Goal: Contribute content

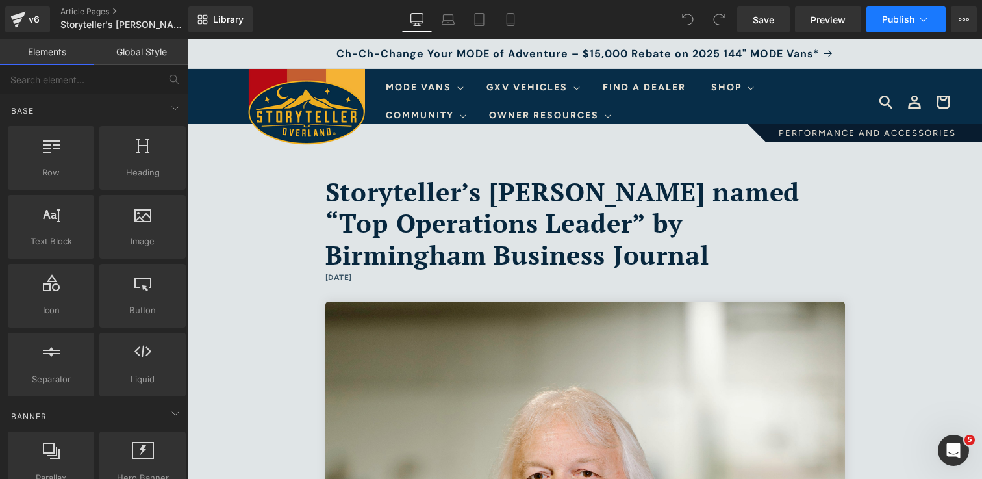
click at [927, 22] on icon at bounding box center [923, 19] width 13 height 13
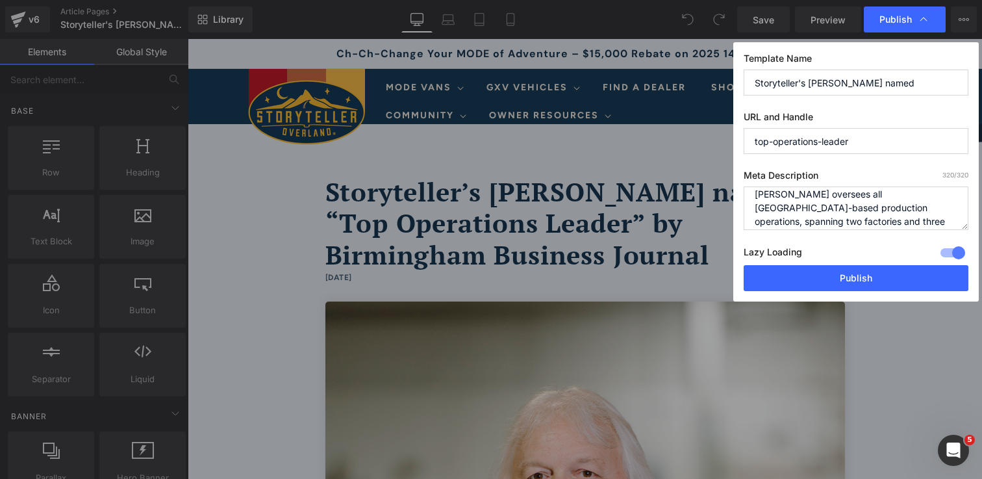
scroll to position [82, 0]
click at [829, 217] on textarea "[PERSON_NAME], Vice President of Production at Storyteller, has been instrument…" at bounding box center [855, 208] width 225 height 44
type textarea "[PERSON_NAME], Vice President of Production at Storyteller, has been instrument…"
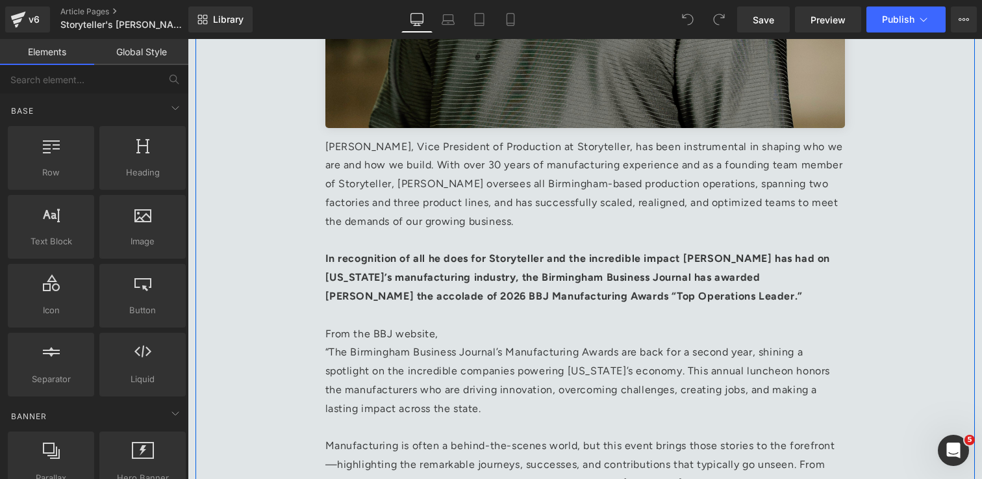
scroll to position [712, 0]
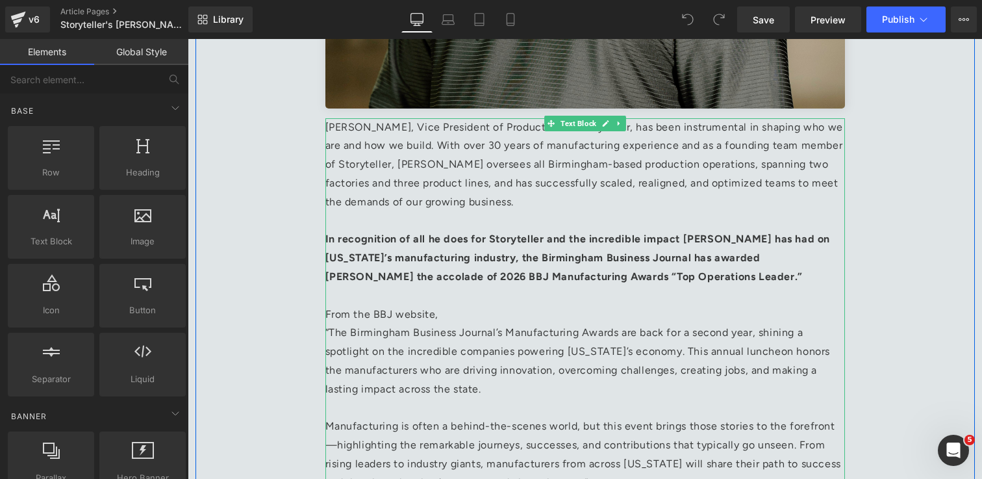
click at [615, 276] on strong "In recognition of all he does for Storyteller and the incredible impact [PERSON…" at bounding box center [577, 257] width 505 height 50
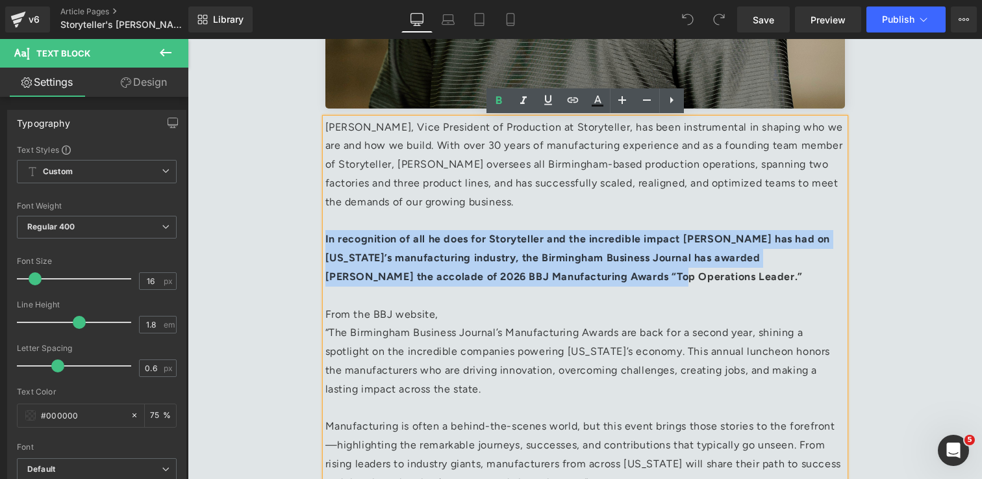
drag, startPoint x: 637, startPoint y: 277, endPoint x: 327, endPoint y: 242, distance: 312.3
click at [327, 242] on p "In recognition of all he does for Storyteller and the incredible impact [PERSON…" at bounding box center [584, 258] width 519 height 56
copy strong "In recognition of all he does for Storyteller and the incredible impact [PERSON…"
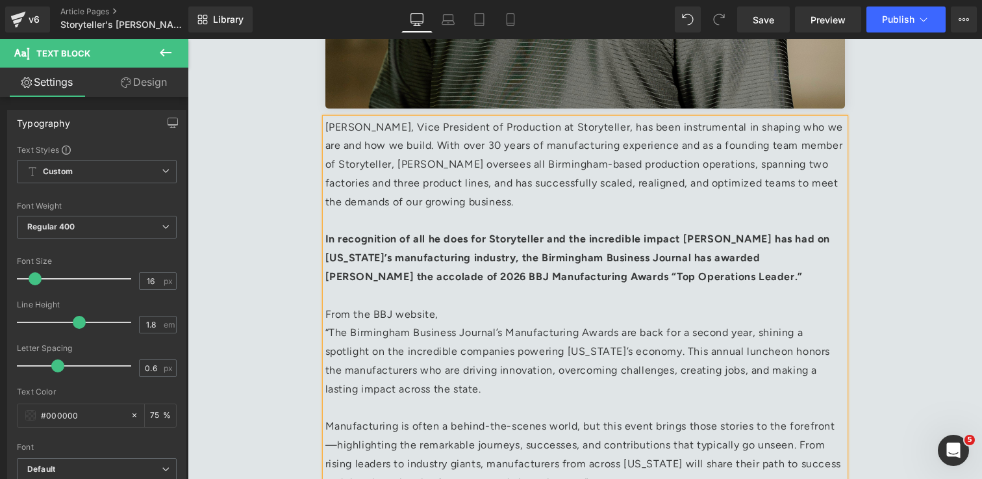
click at [859, 157] on div "Storyteller’s [PERSON_NAME] named “Top Operations Leader” by Birmingham Busines…" at bounding box center [584, 272] width 779 height 1720
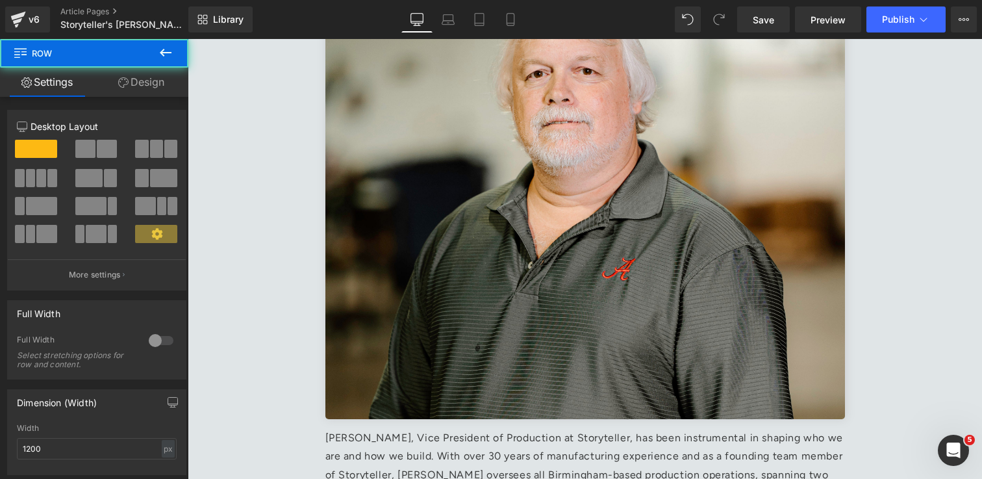
scroll to position [330, 0]
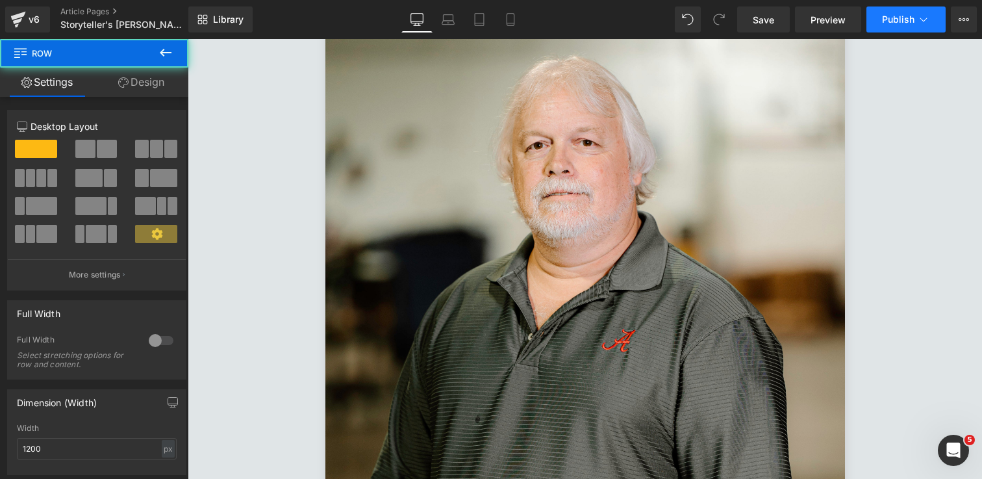
click at [927, 31] on button "Publish" at bounding box center [905, 19] width 79 height 26
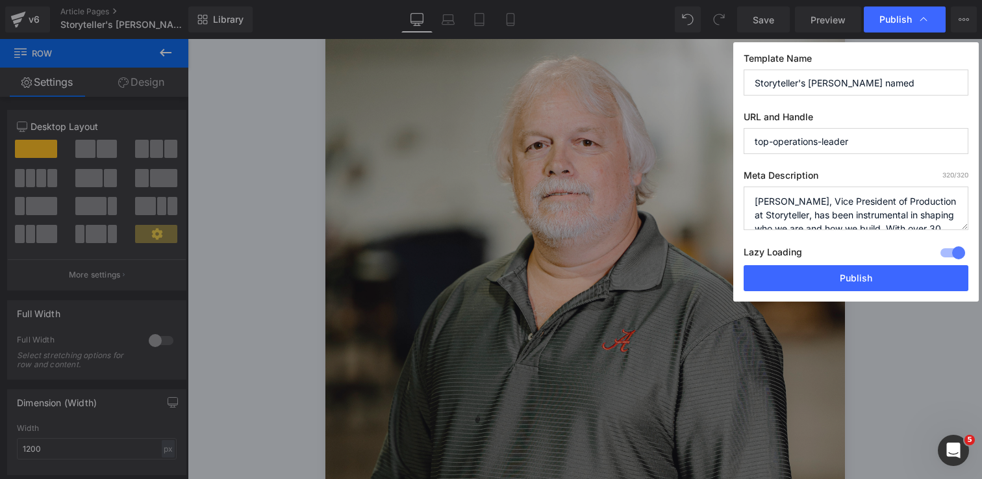
click at [889, 208] on textarea "[PERSON_NAME], Vice President of Production at Storyteller, has been instrument…" at bounding box center [855, 208] width 225 height 44
paste textarea "In recognition of all he does for Storyteller and the incredible impact [PERSON…"
click at [851, 201] on textarea "[PERSON_NAME], Vice President of Production at Storyteller, has been instrument…" at bounding box center [855, 208] width 225 height 44
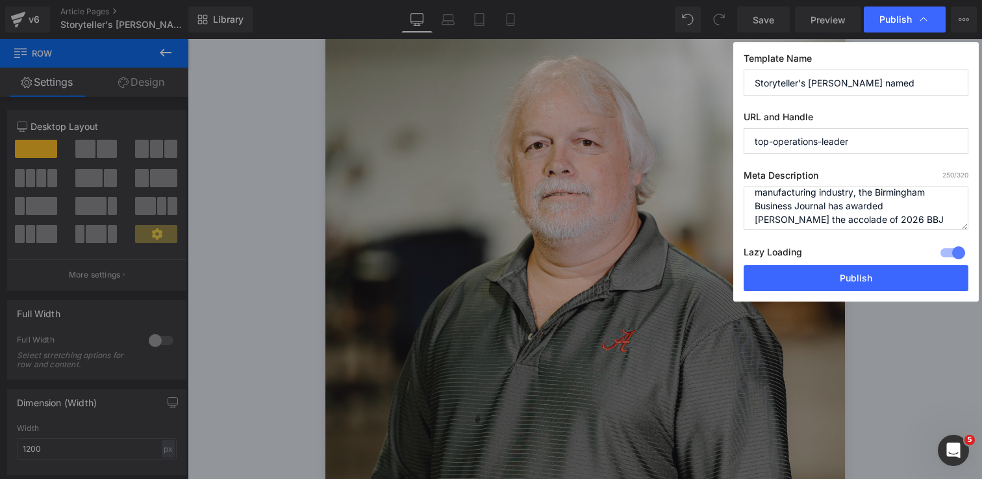
scroll to position [68, 0]
click at [852, 223] on textarea "[PERSON_NAME], Vice President of Production at Storyteller, has been instrument…" at bounding box center [855, 208] width 225 height 44
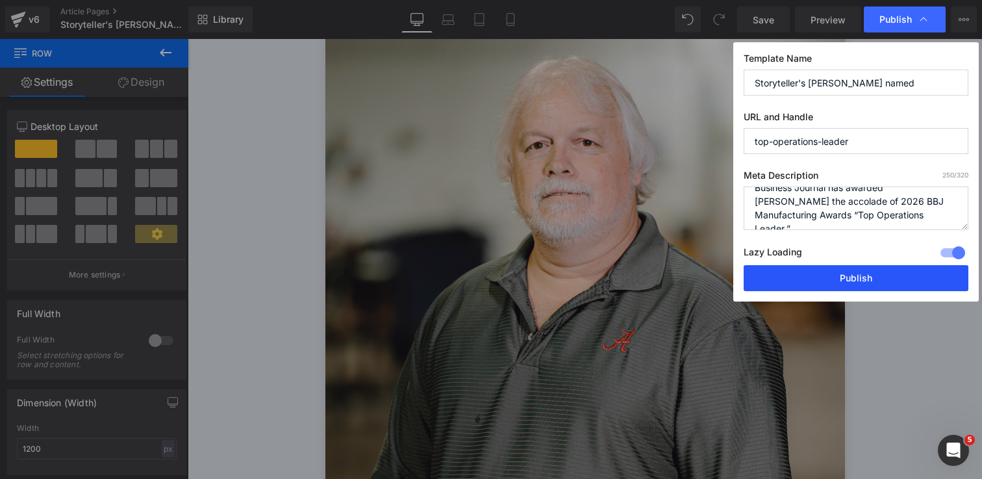
type textarea "In recognition of all [PERSON_NAME] does for Storyteller and the incredible imp…"
click at [854, 282] on button "Publish" at bounding box center [855, 278] width 225 height 26
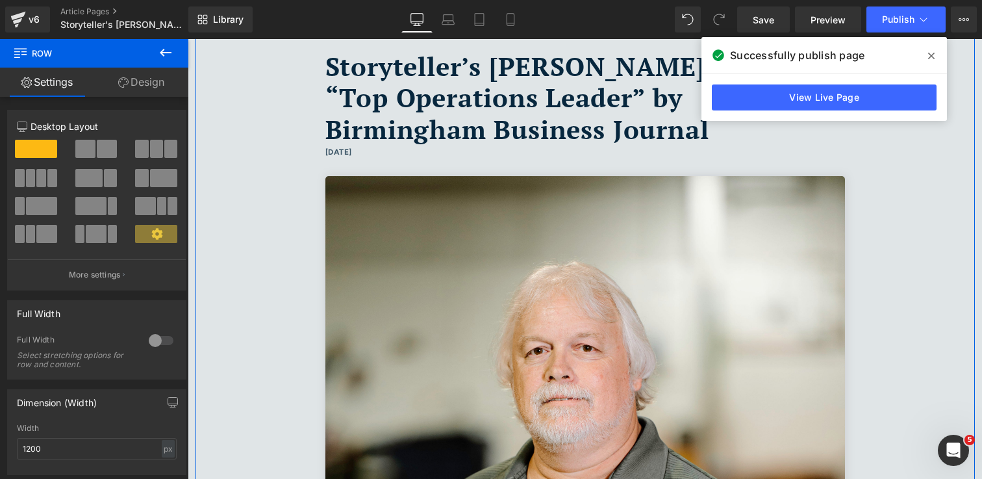
scroll to position [135, 0]
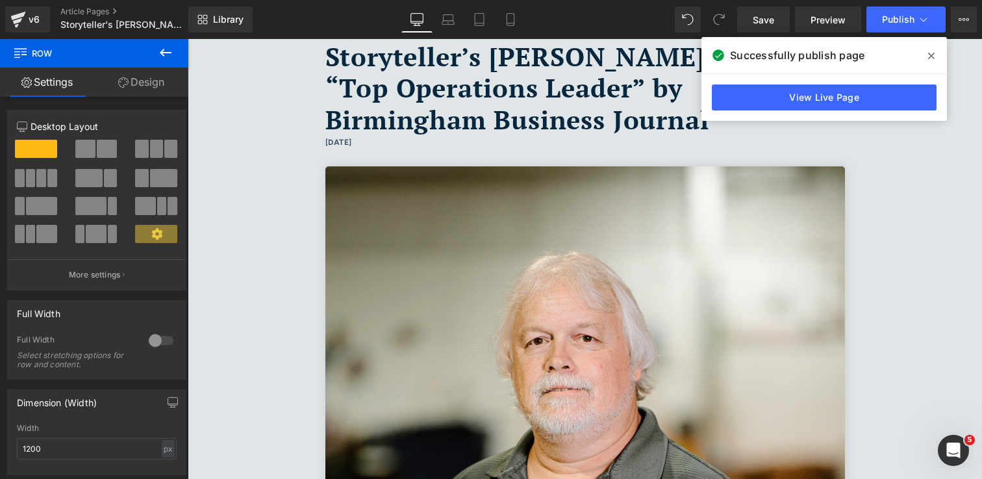
click at [931, 48] on span at bounding box center [931, 55] width 21 height 21
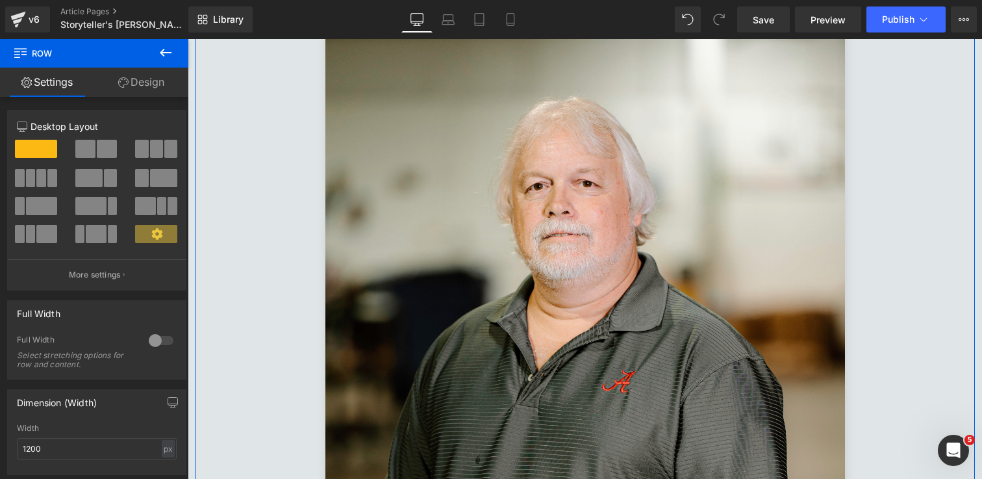
scroll to position [314, 0]
